Goal: Complete application form

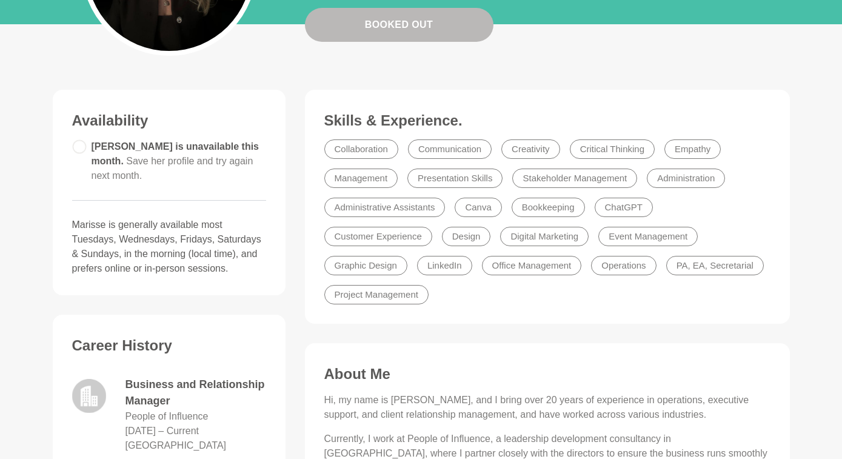
scroll to position [247, 0]
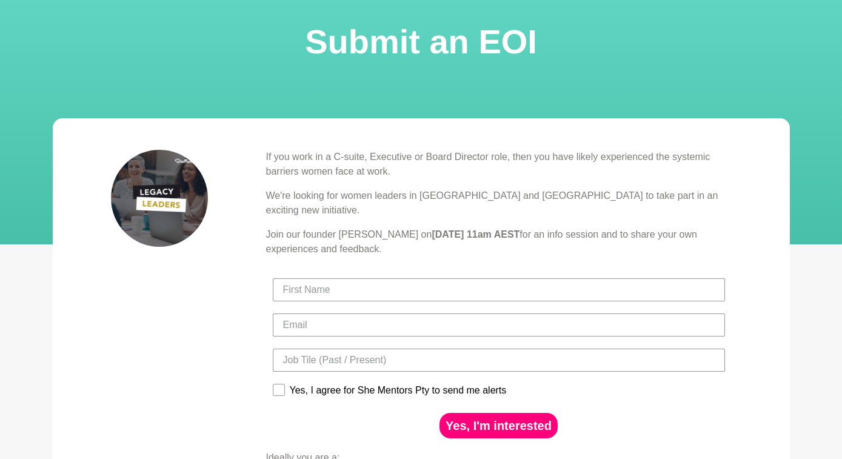
scroll to position [72, 0]
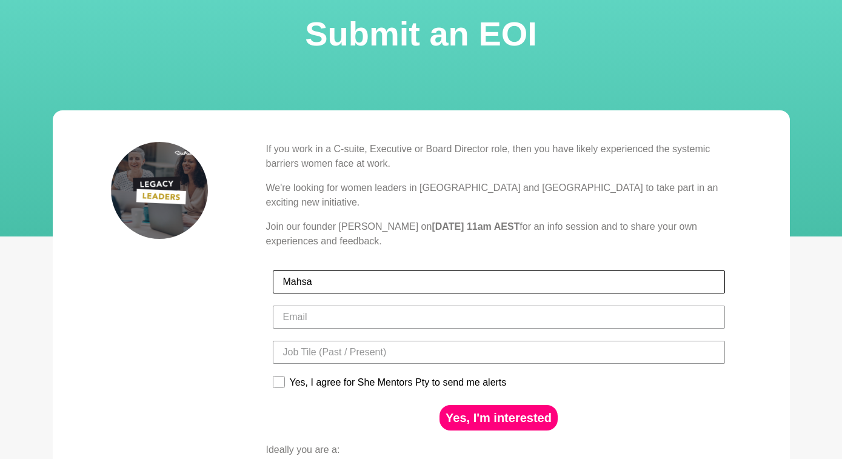
type input "Mahsa"
type input "M"
click at [328, 270] on input "Mahsa" at bounding box center [499, 281] width 452 height 23
type input "Mahsa Marks"
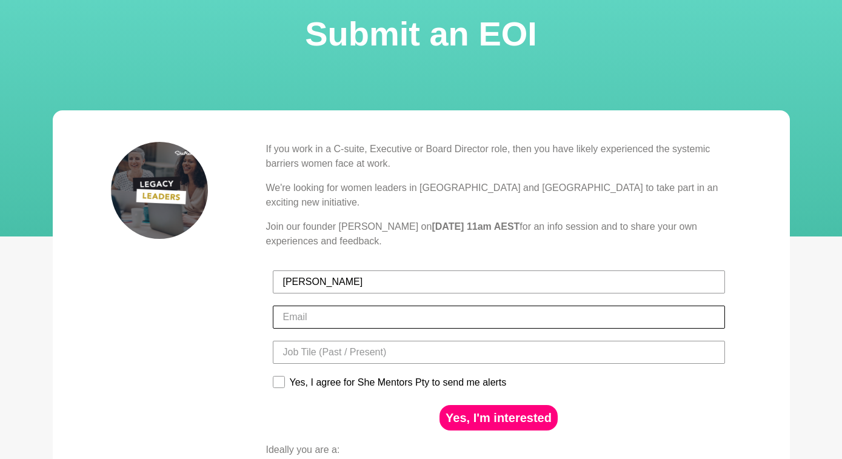
type input "info@mahsamarks.com"
click at [463, 344] on input "Title" at bounding box center [499, 352] width 452 height 23
type input "Independent Director"
click at [272, 370] on div "Yes, I agree for She Mentors Pty to send me alerts" at bounding box center [498, 384] width 459 height 29
click at [280, 376] on rect at bounding box center [279, 382] width 12 height 12
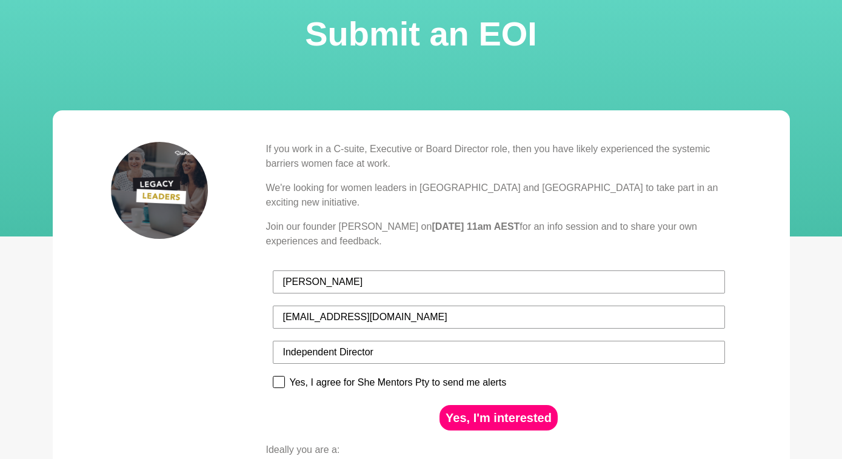
click at [273, 375] on input "Yes, I agree for She Mentors Pty to send me alerts" at bounding box center [272, 375] width 1 height 1
checkbox input "true"
click at [481, 406] on button "Yes, I'm interested" at bounding box center [498, 417] width 118 height 25
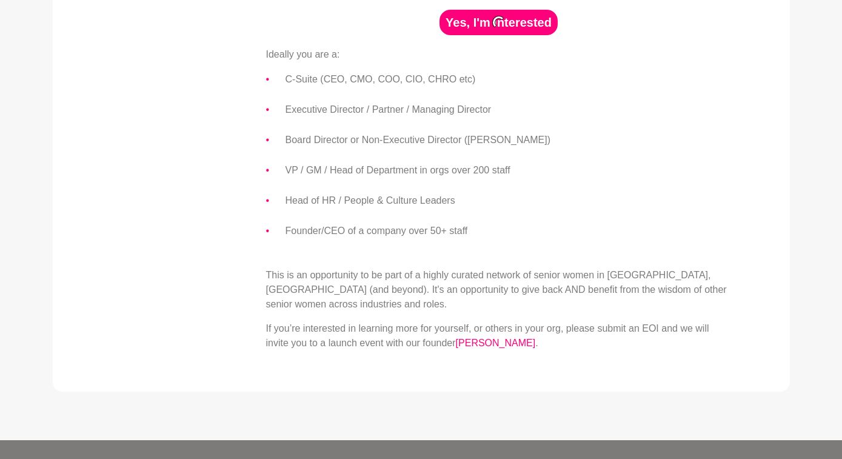
scroll to position [468, 0]
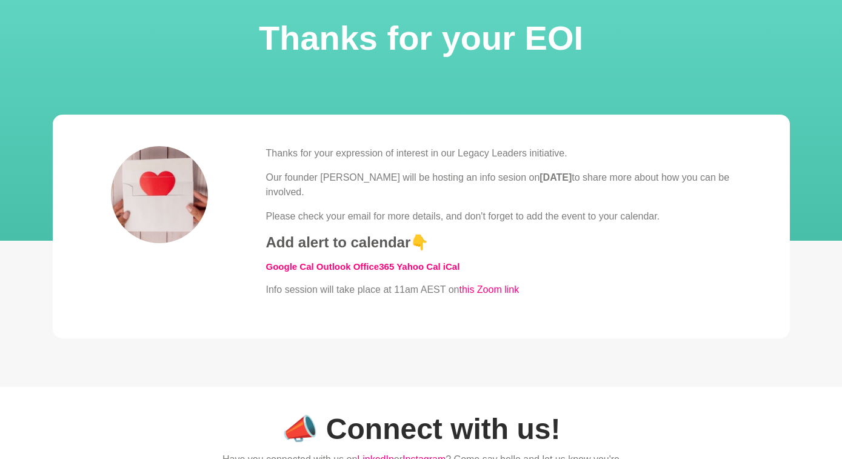
scroll to position [93, 0]
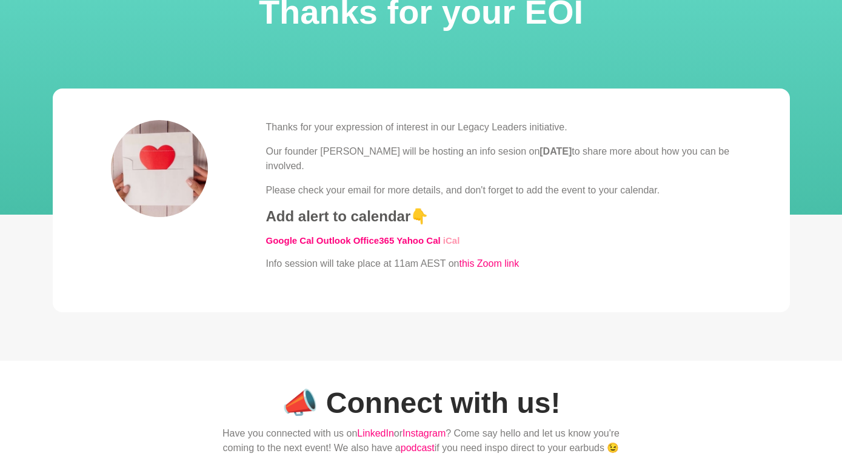
click at [447, 242] on link "iCal" at bounding box center [451, 240] width 17 height 10
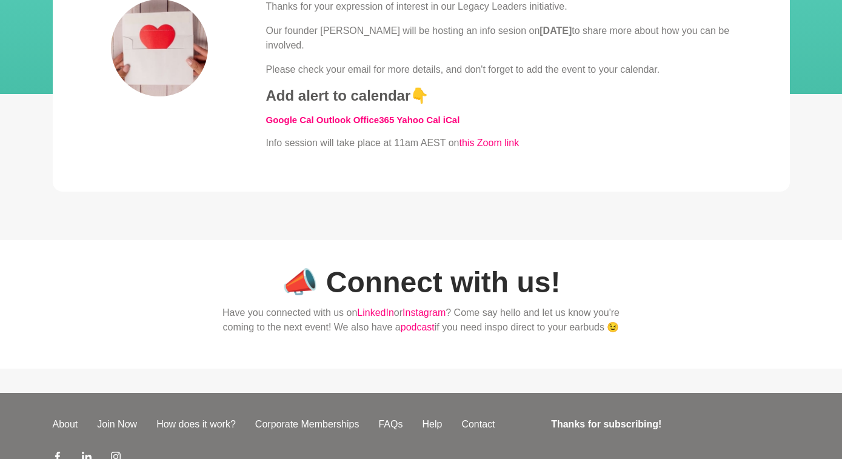
scroll to position [99, 0]
